Goal: Transaction & Acquisition: Obtain resource

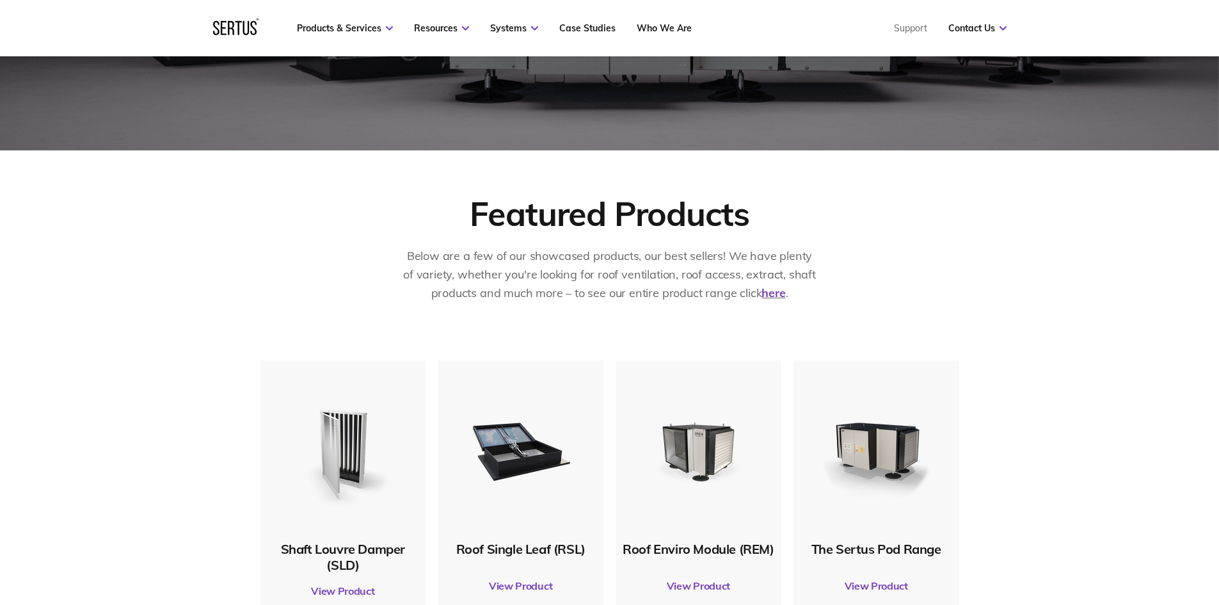
scroll to position [448, 0]
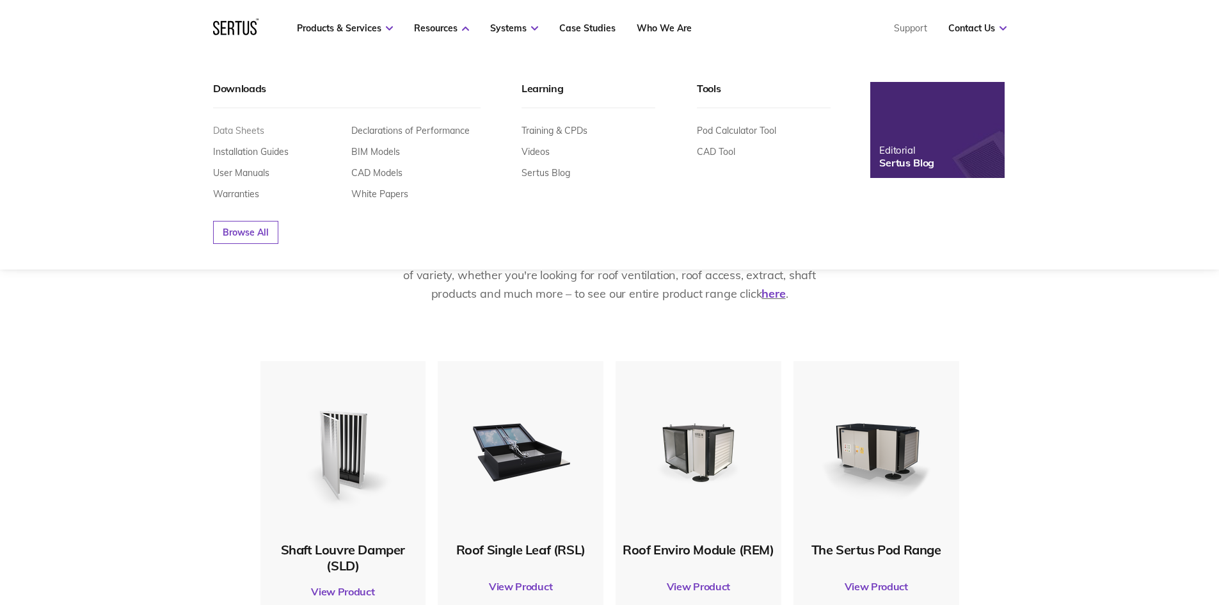
click at [253, 131] on link "Data Sheets" at bounding box center [238, 131] width 51 height 12
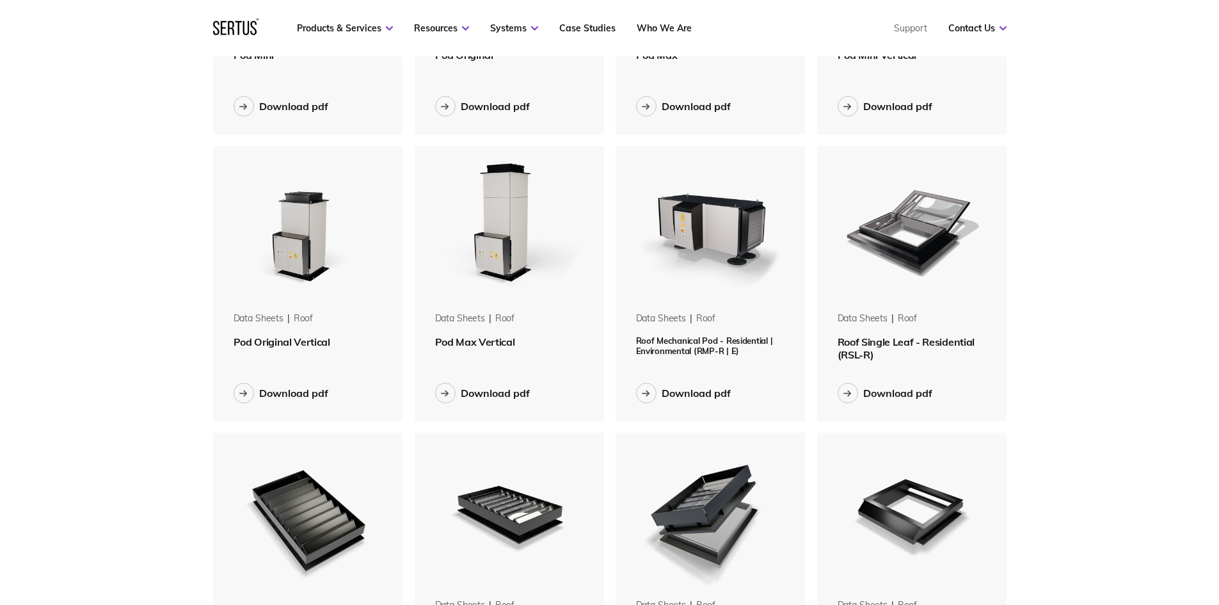
scroll to position [576, 0]
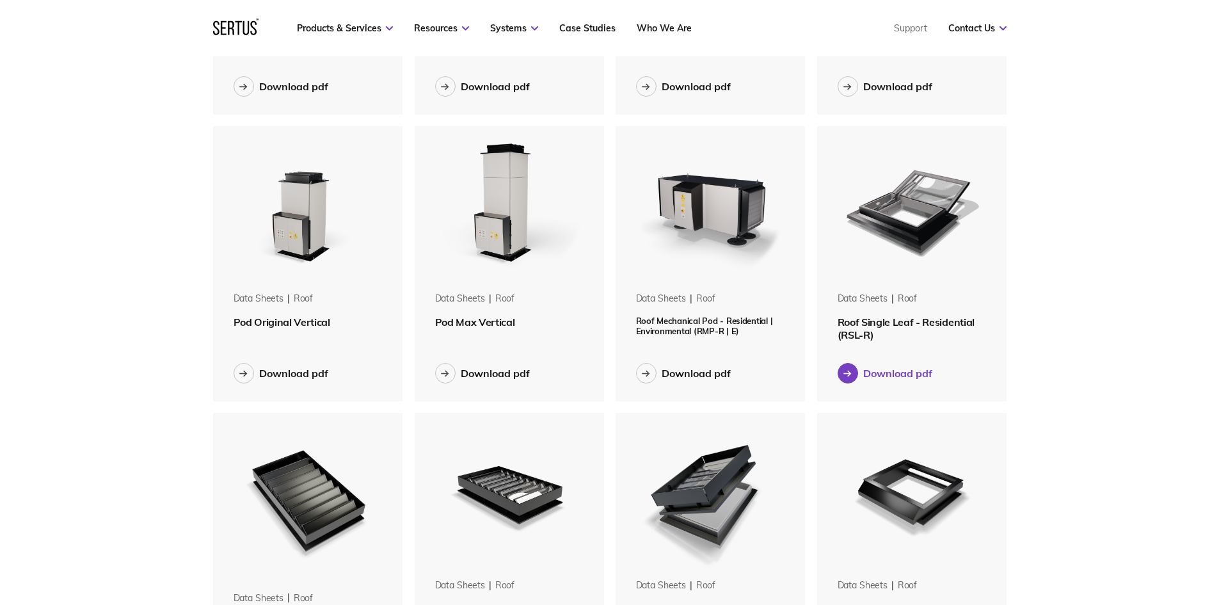
click at [887, 375] on div "Download pdf" at bounding box center [897, 373] width 69 height 13
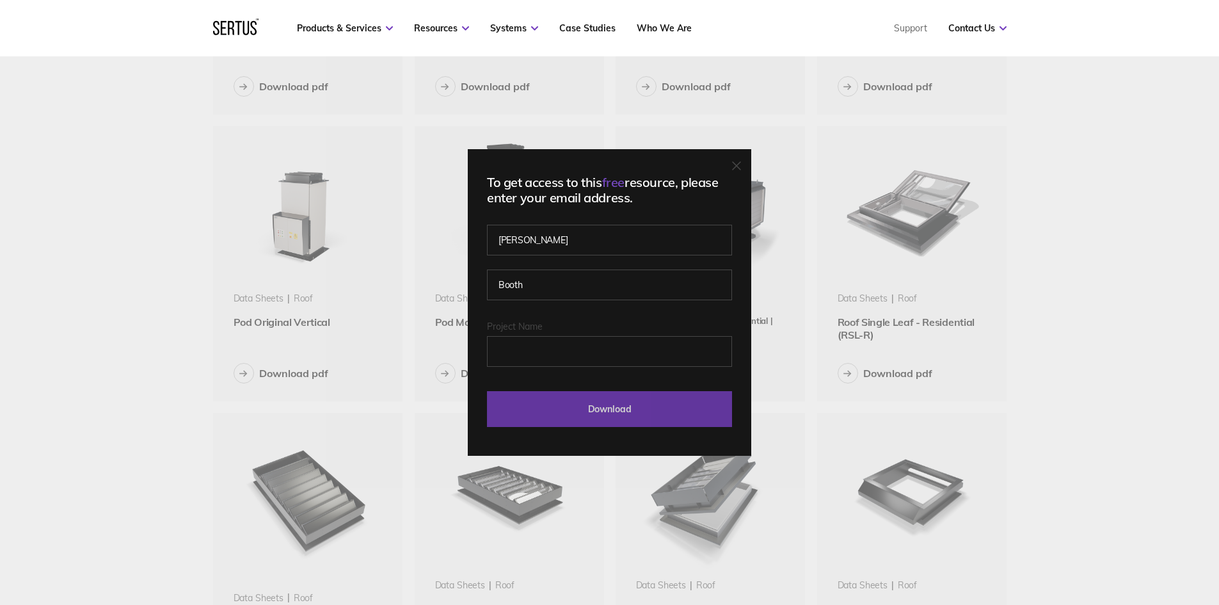
click at [590, 410] on input "Download" at bounding box center [609, 409] width 245 height 36
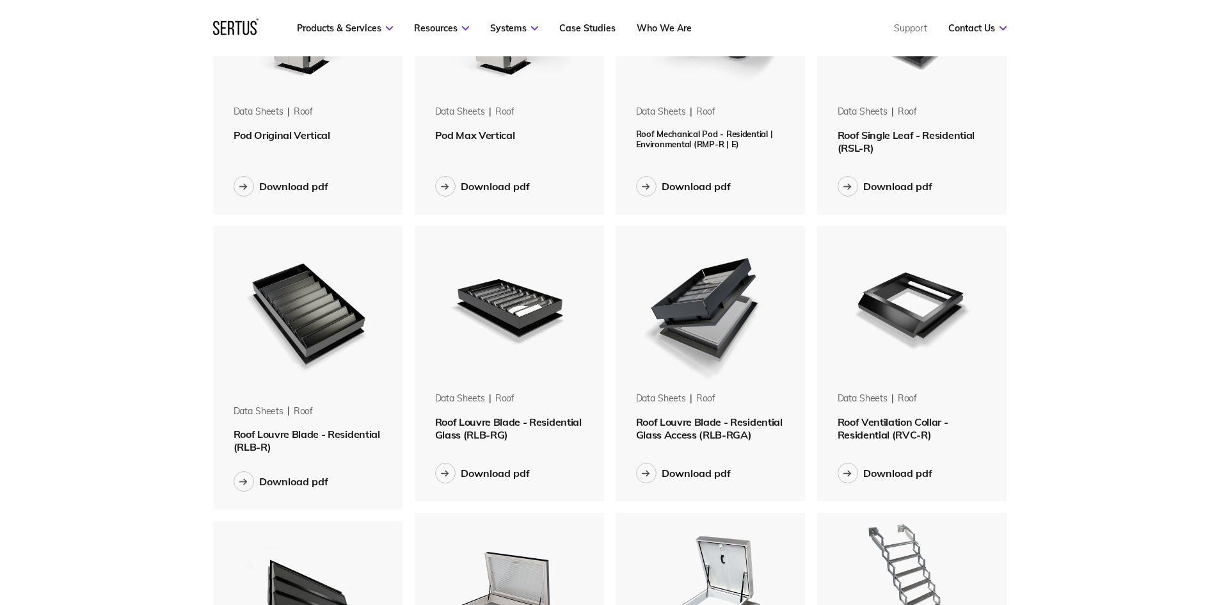
scroll to position [768, 0]
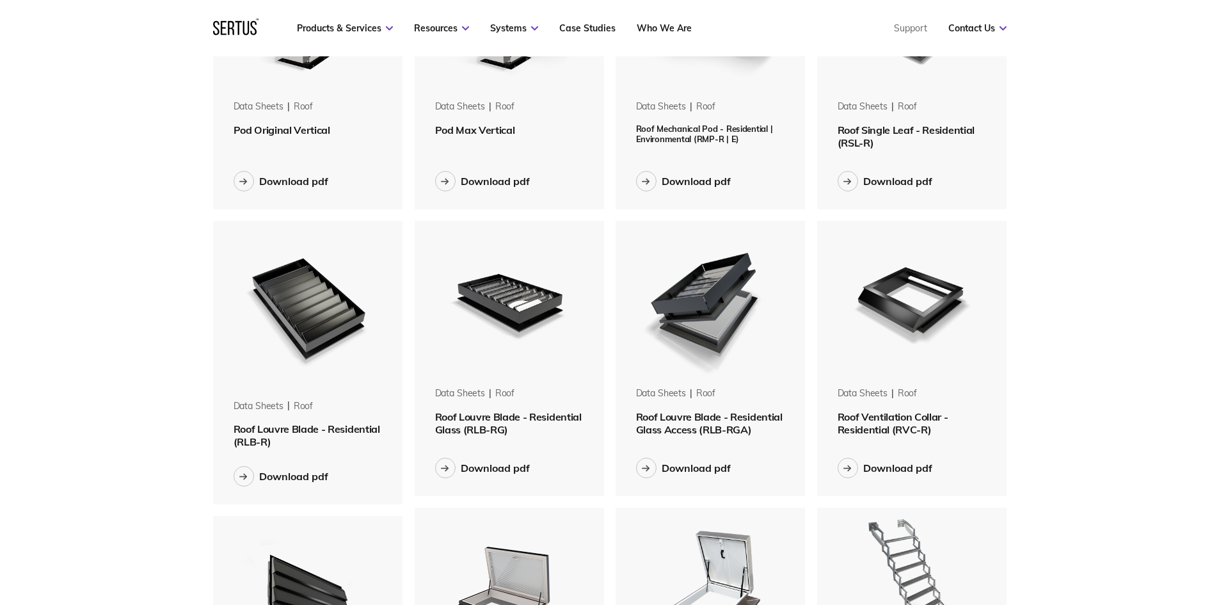
click at [318, 425] on span "Roof Louvre Blade - Residential (RLB-R)" at bounding box center [307, 435] width 147 height 26
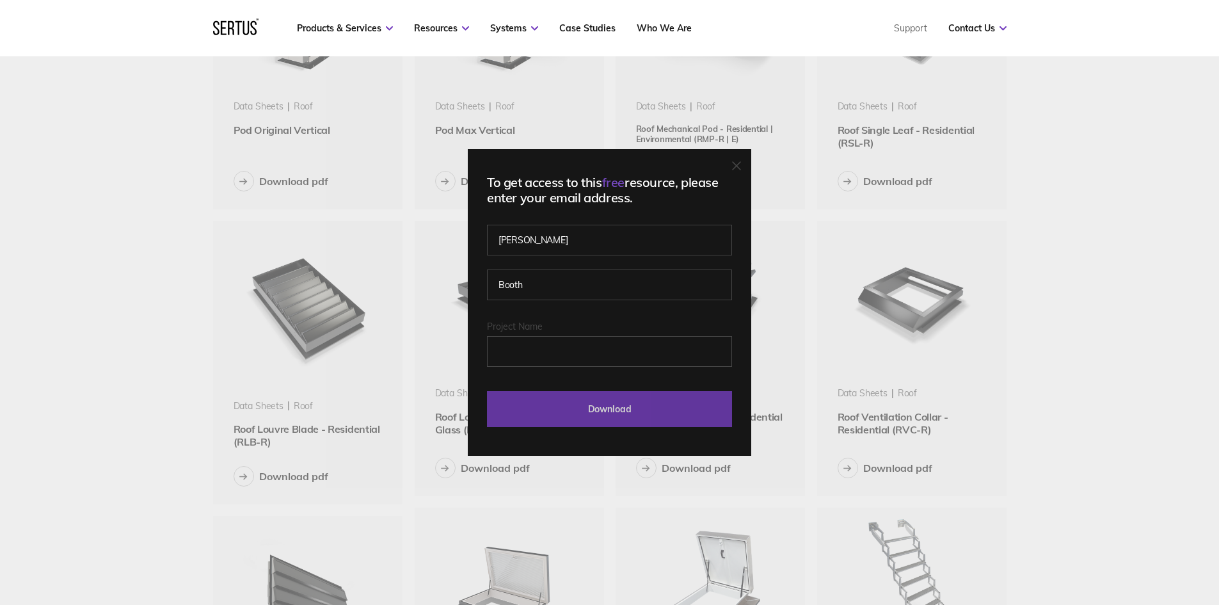
click at [636, 407] on input "Download" at bounding box center [609, 409] width 245 height 36
